Goal: Find specific page/section: Find specific page/section

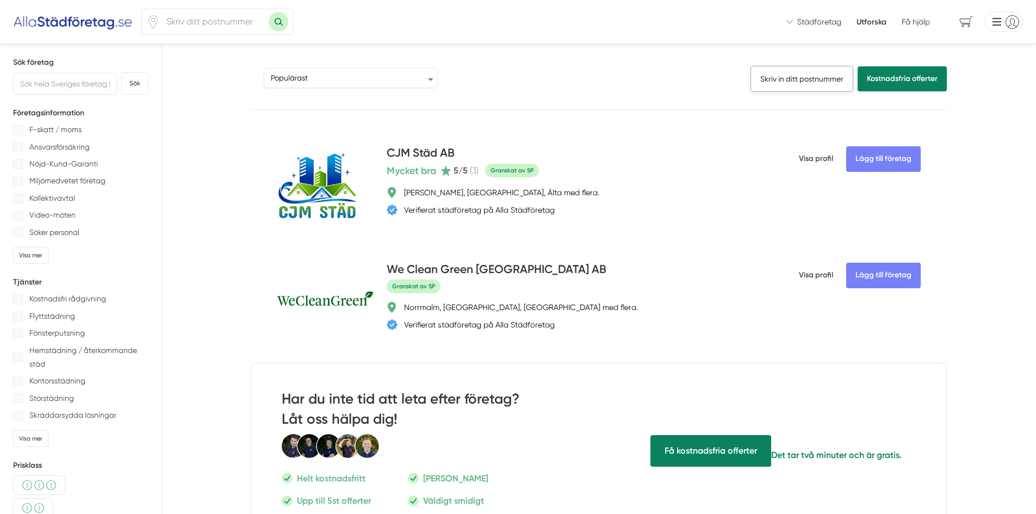
click at [802, 79] on link "Skriv in ditt postnummer" at bounding box center [802, 79] width 103 height 26
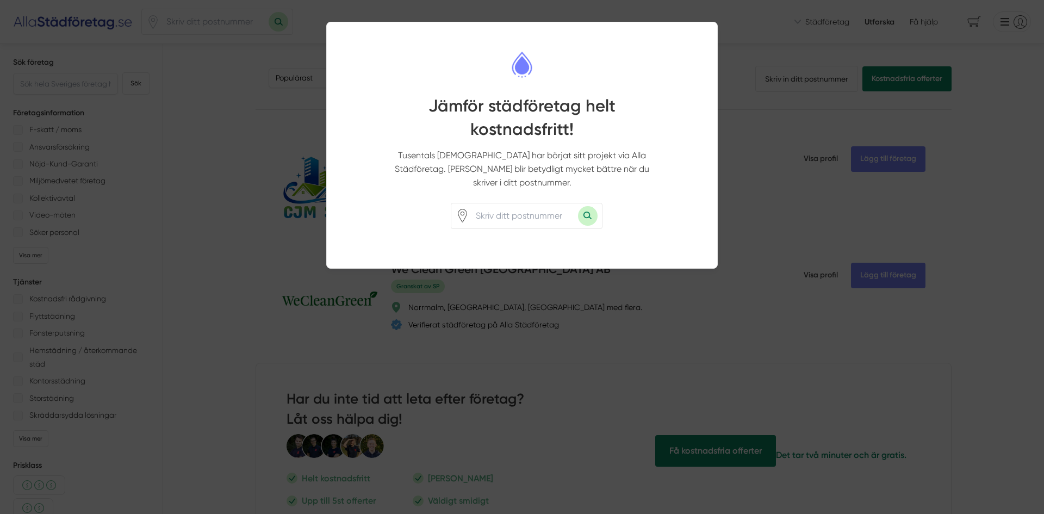
click at [756, 170] on div at bounding box center [522, 257] width 1044 height 514
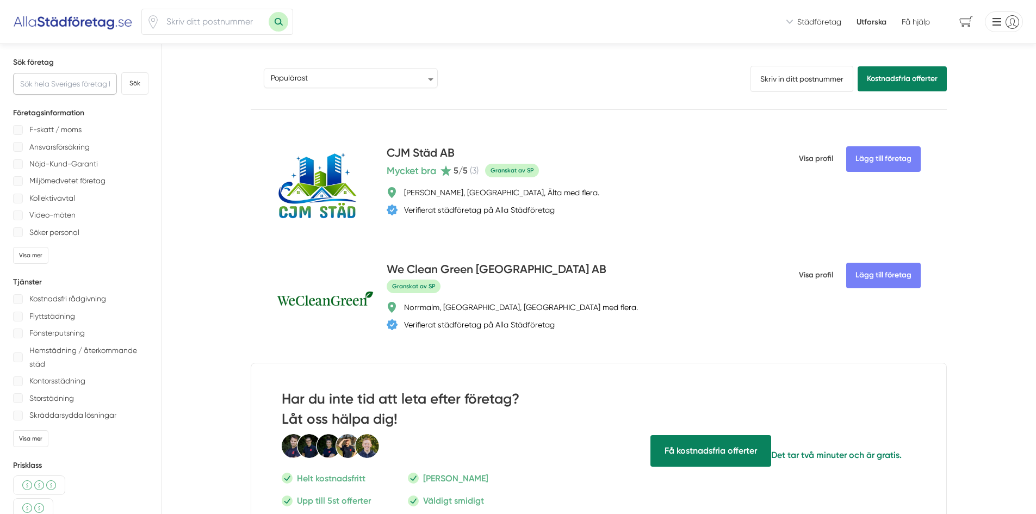
click at [52, 82] on input "text" at bounding box center [65, 84] width 104 height 22
type input "cleanpolly"
click at [121, 72] on button "Sök" at bounding box center [134, 83] width 27 height 22
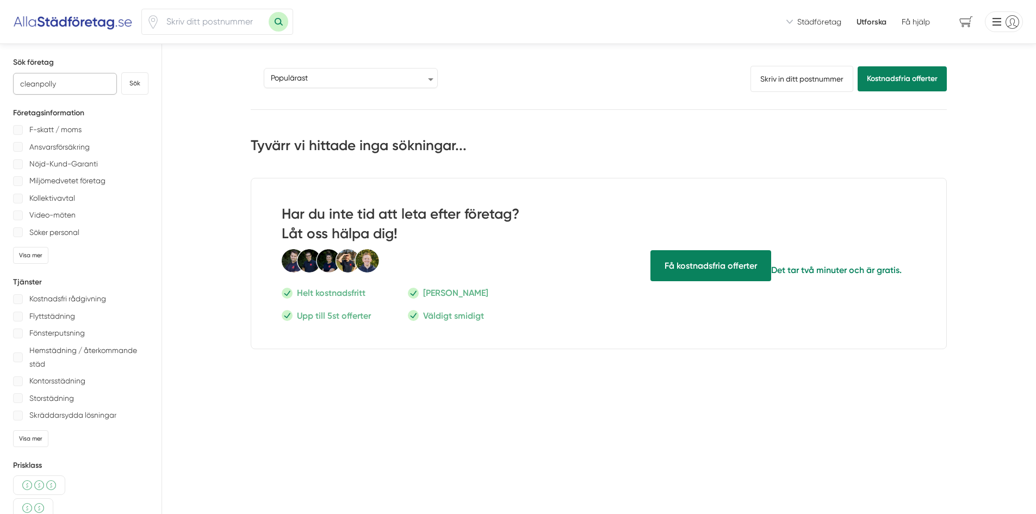
drag, startPoint x: 60, startPoint y: 85, endPoint x: 0, endPoint y: 88, distance: 60.5
click at [0, 88] on div "Sök företag cleanpolly Sök Företagsinformation F-skatt / moms Ansvarsförsäkring…" at bounding box center [81, 374] width 162 height 661
type input "polly"
click at [121, 72] on button "Sök" at bounding box center [134, 83] width 27 height 22
click at [135, 76] on button "Sök" at bounding box center [134, 83] width 27 height 22
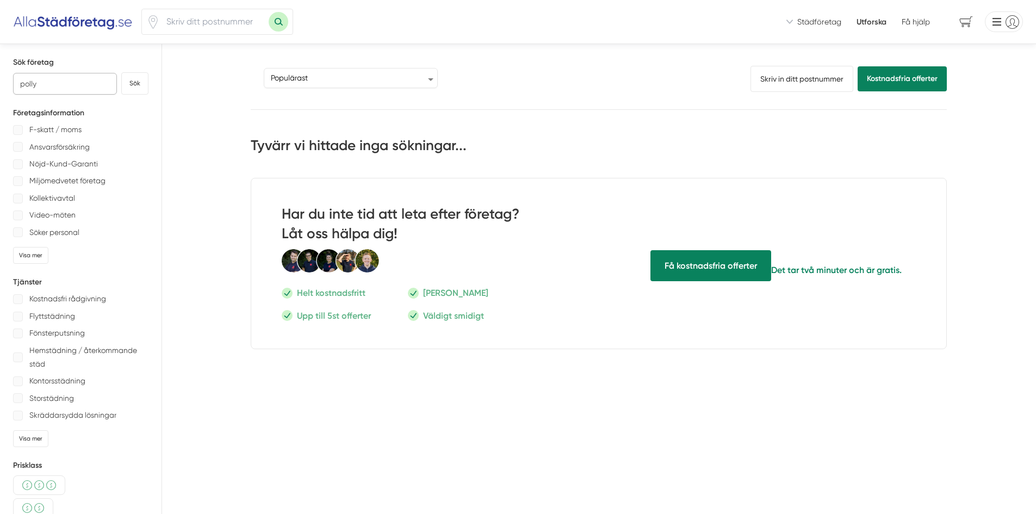
click at [0, 85] on div "Sök företag [PERSON_NAME] Företagsinformation F-skatt / moms Ansvarsförsäkring …" at bounding box center [81, 374] width 162 height 661
type input "pollen"
click at [121, 72] on button "Sök" at bounding box center [134, 83] width 27 height 22
drag, startPoint x: 72, startPoint y: 78, endPoint x: 0, endPoint y: 64, distance: 73.8
click at [0, 64] on div "Sök företag pollen Sök Företagsinformation F-skatt / moms Ansvarsförsäkring Nöj…" at bounding box center [81, 374] width 162 height 661
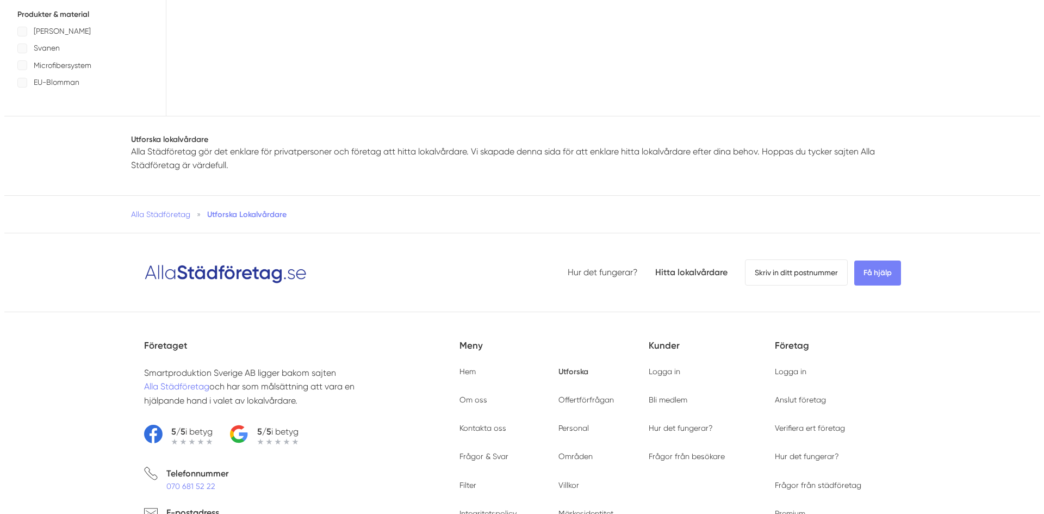
scroll to position [598, 0]
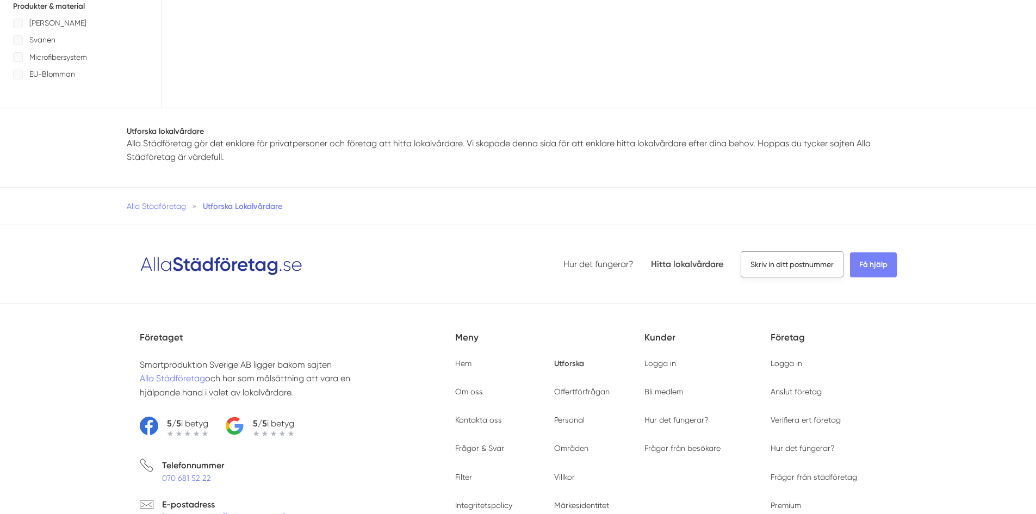
click at [809, 261] on span "Skriv in ditt postnummer" at bounding box center [792, 264] width 103 height 26
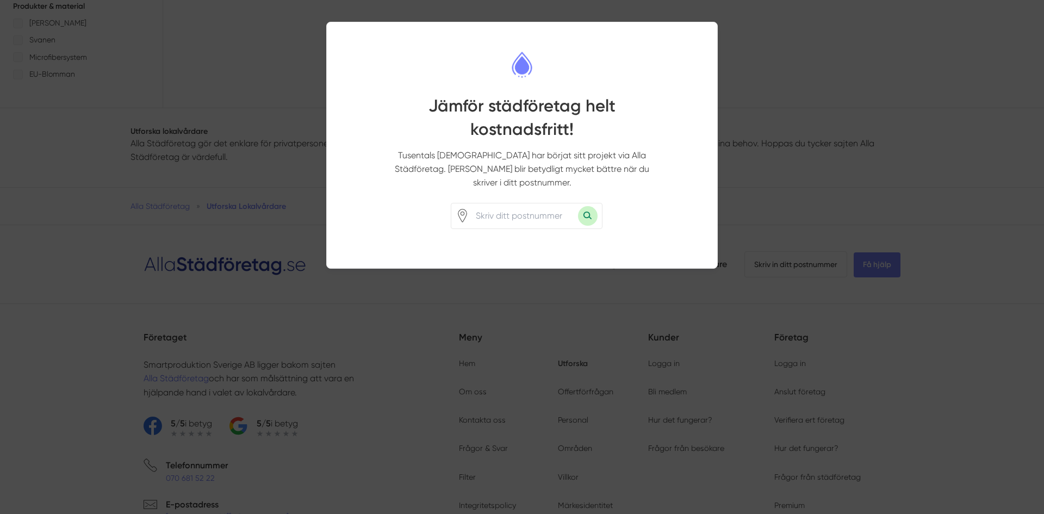
click at [503, 207] on input "number" at bounding box center [523, 215] width 109 height 25
type input "41753"
click at [583, 206] on button "Sök med postnummer" at bounding box center [588, 216] width 20 height 20
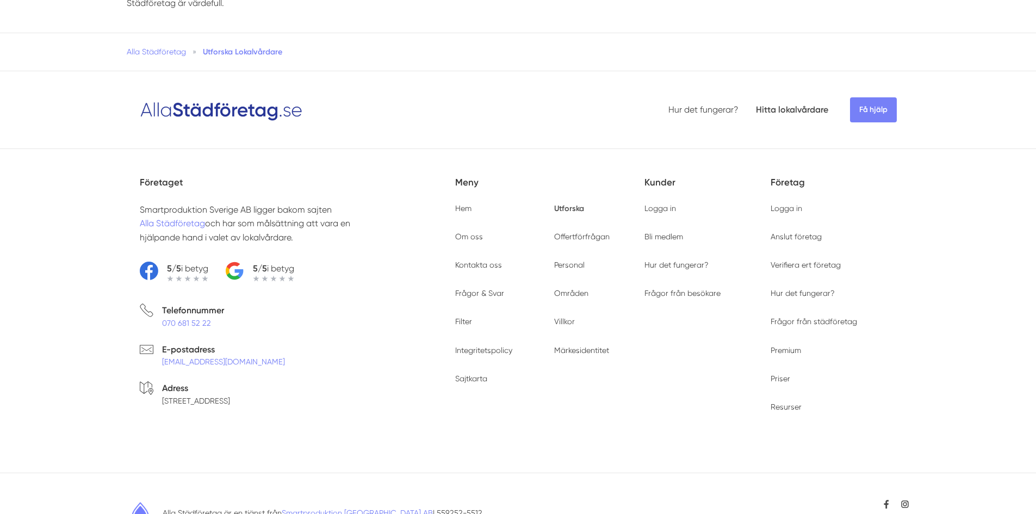
type input "41753"
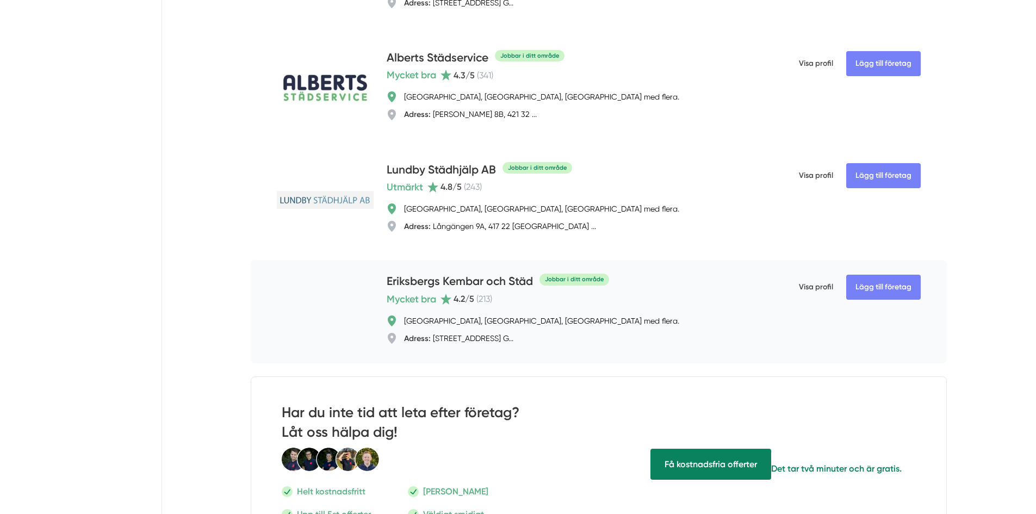
scroll to position [979, 0]
